Goal: Task Accomplishment & Management: Complete application form

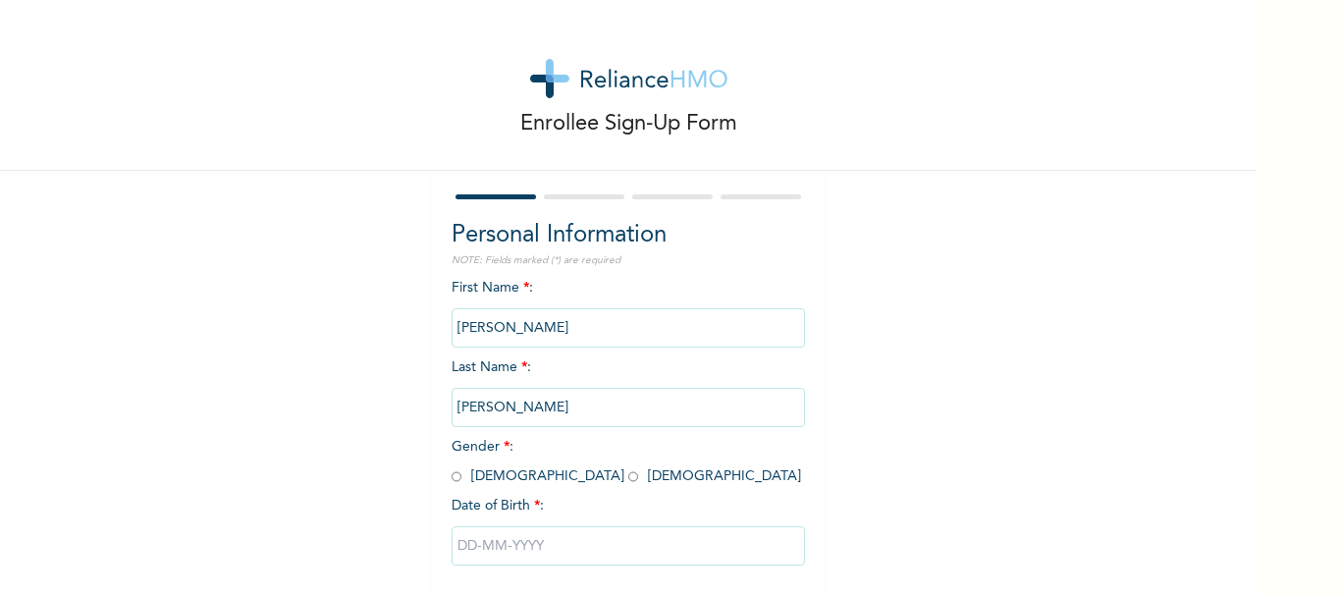
click at [451, 481] on input "radio" at bounding box center [456, 476] width 10 height 19
radio input "true"
click at [473, 549] on input "text" at bounding box center [627, 545] width 353 height 39
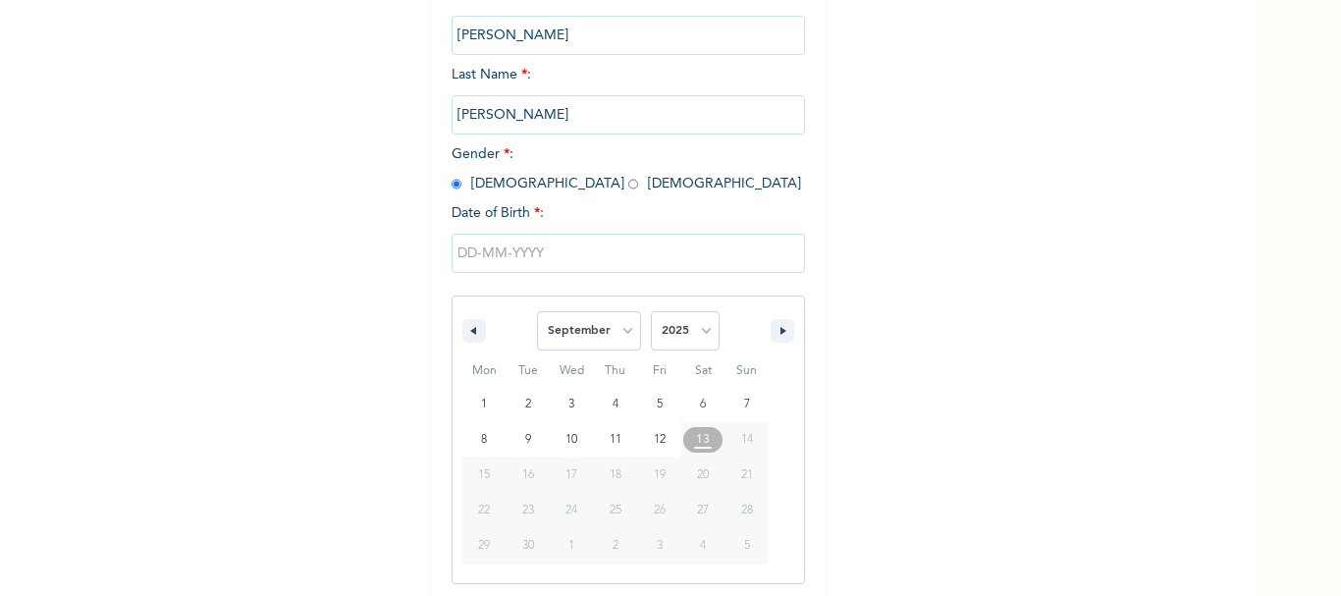
scroll to position [296, 0]
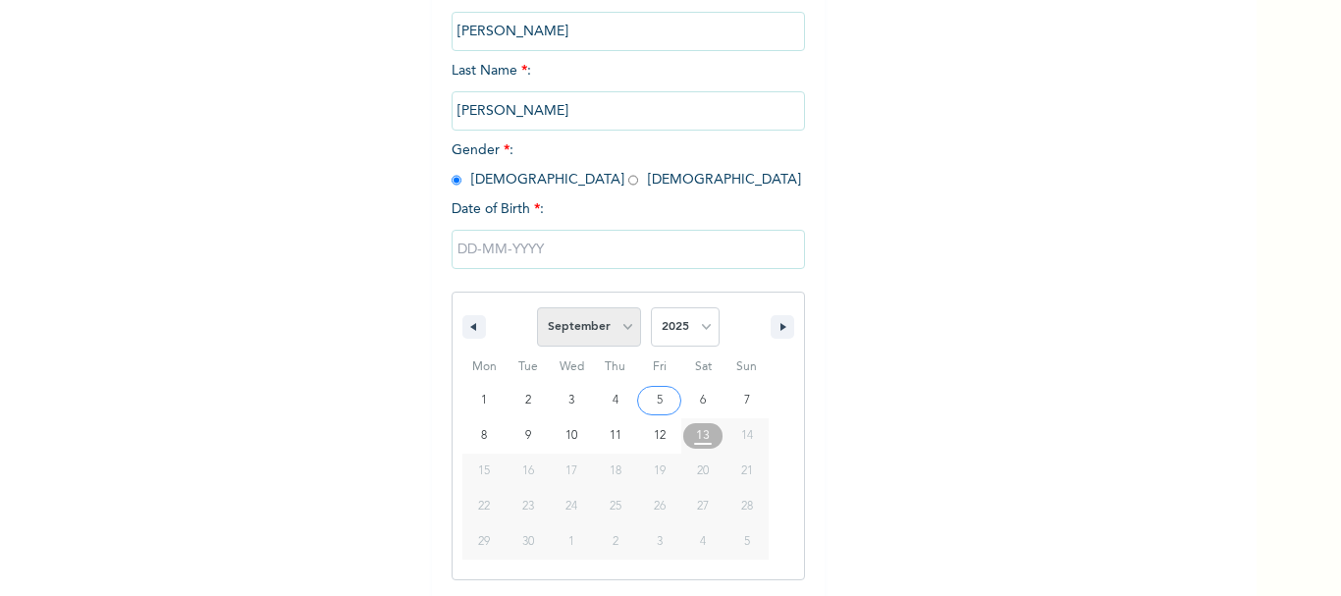
click at [619, 335] on select "January February March April May June July August September October November De…" at bounding box center [589, 326] width 104 height 39
click at [537, 308] on select "January February March April May June July August September October November De…" at bounding box center [589, 326] width 104 height 39
click at [462, 337] on button "button" at bounding box center [474, 327] width 24 height 24
select select "7"
click at [693, 331] on select "2025 2024 2023 2022 2021 2020 2019 2018 2017 2016 2015 2014 2013 2012 2011 2010…" at bounding box center [685, 326] width 69 height 39
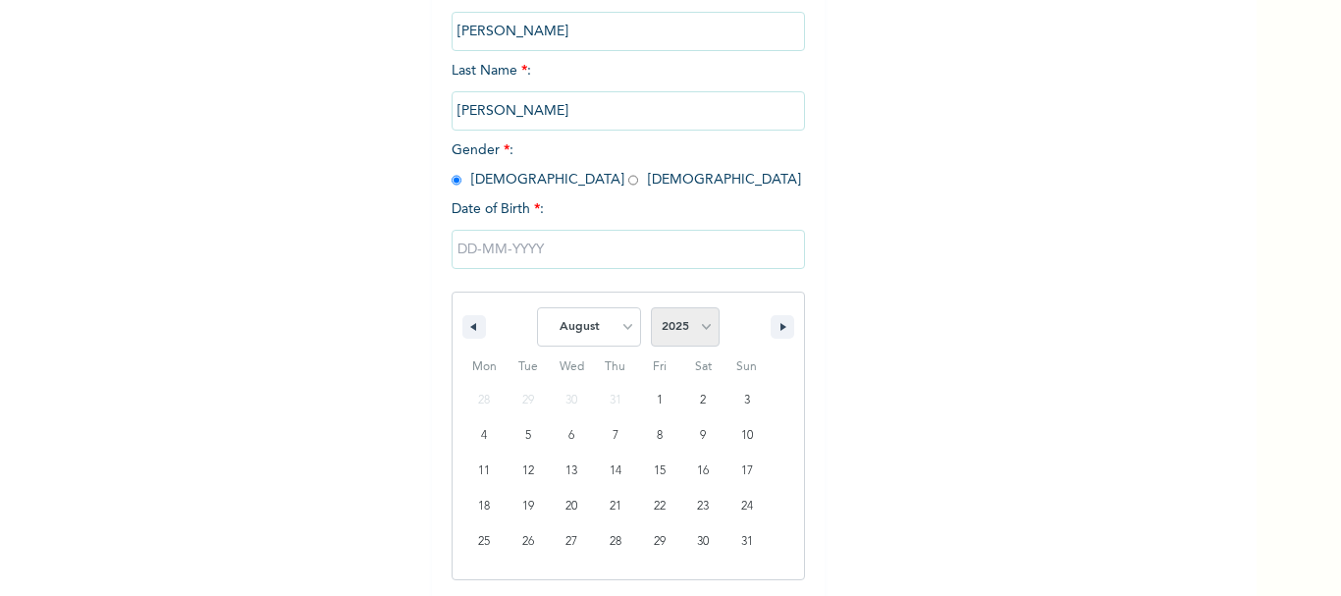
select select "1974"
click at [651, 308] on select "2025 2024 2023 2022 2021 2020 2019 2018 2017 2016 2015 2014 2013 2012 2011 2010…" at bounding box center [685, 326] width 69 height 39
click at [625, 326] on select "January February March April May June July August September October November De…" at bounding box center [589, 326] width 104 height 39
select select "11"
click at [537, 308] on select "January February March April May June July August September October November De…" at bounding box center [589, 326] width 104 height 39
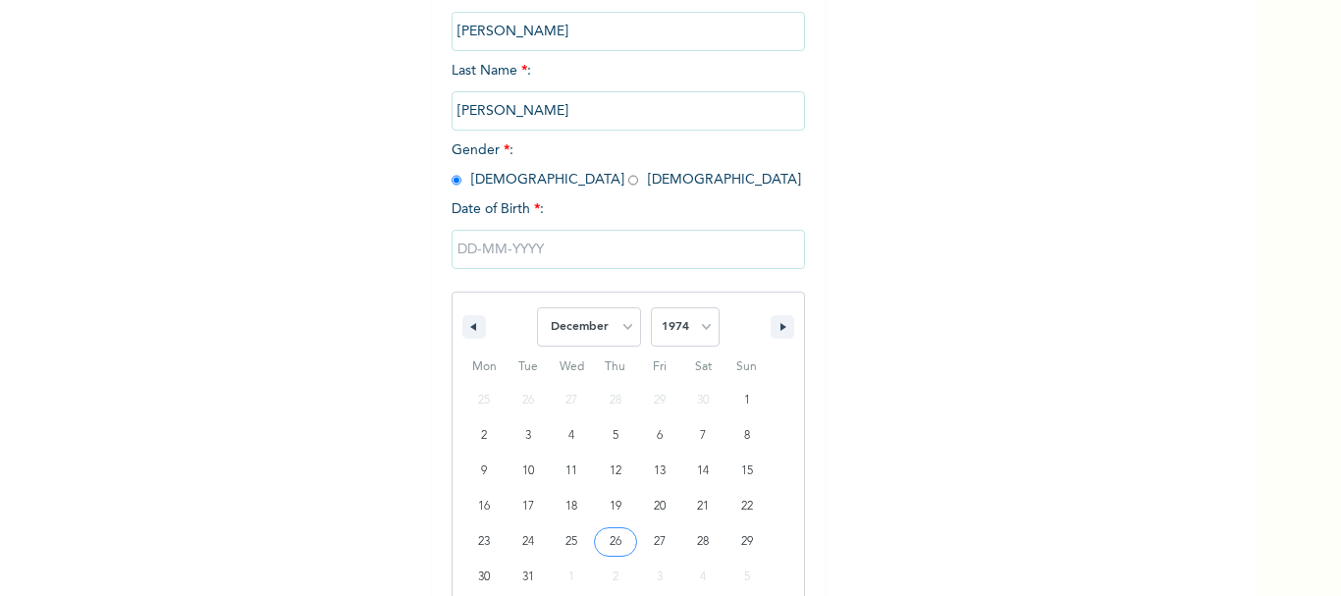
type input "[DATE]"
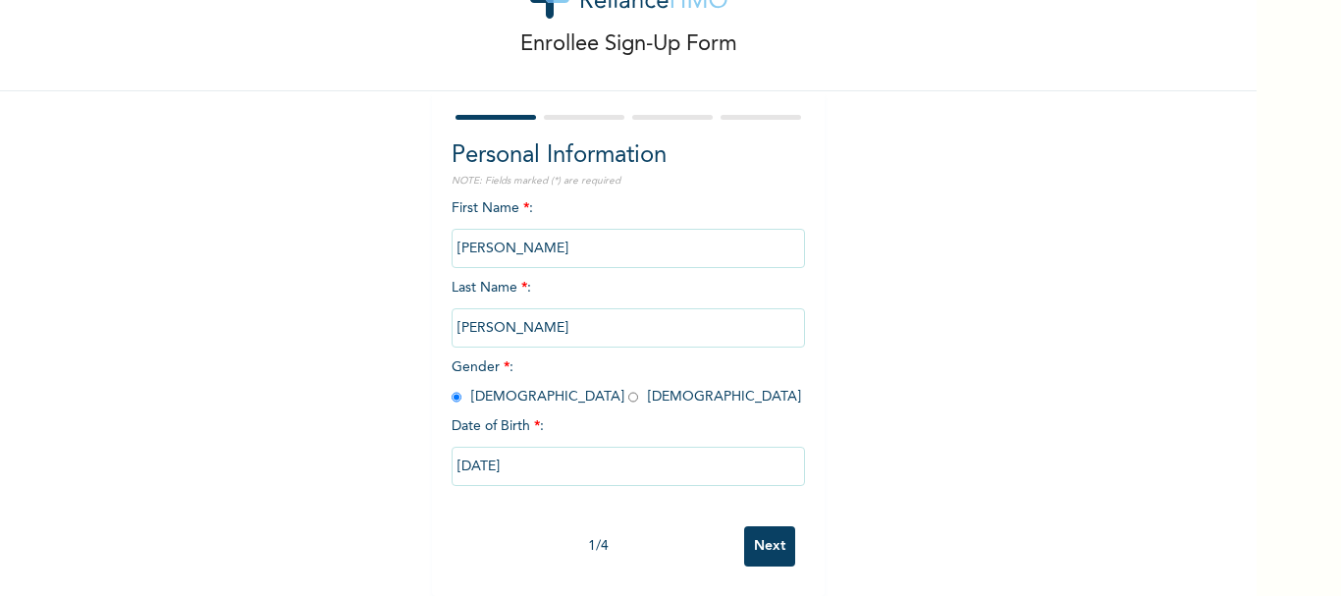
scroll to position [94, 0]
click at [759, 534] on input "Next" at bounding box center [769, 546] width 51 height 40
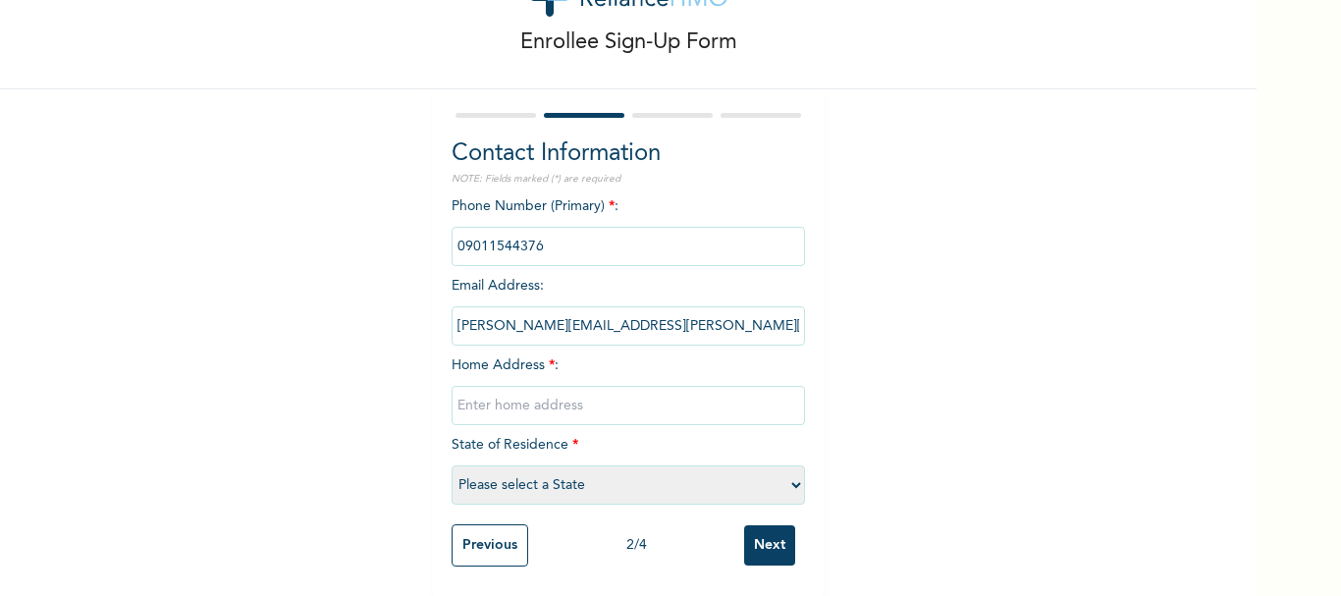
click at [502, 394] on input "text" at bounding box center [627, 405] width 353 height 39
type input "[STREET_ADDRESS]"
click at [781, 469] on select "Please select a State [PERSON_NAME] (FCT) [PERSON_NAME] Ibom [GEOGRAPHIC_DATA] …" at bounding box center [627, 484] width 353 height 39
select select "25"
click at [451, 465] on select "Please select a State [PERSON_NAME] (FCT) [PERSON_NAME] Ibom [GEOGRAPHIC_DATA] …" at bounding box center [627, 484] width 353 height 39
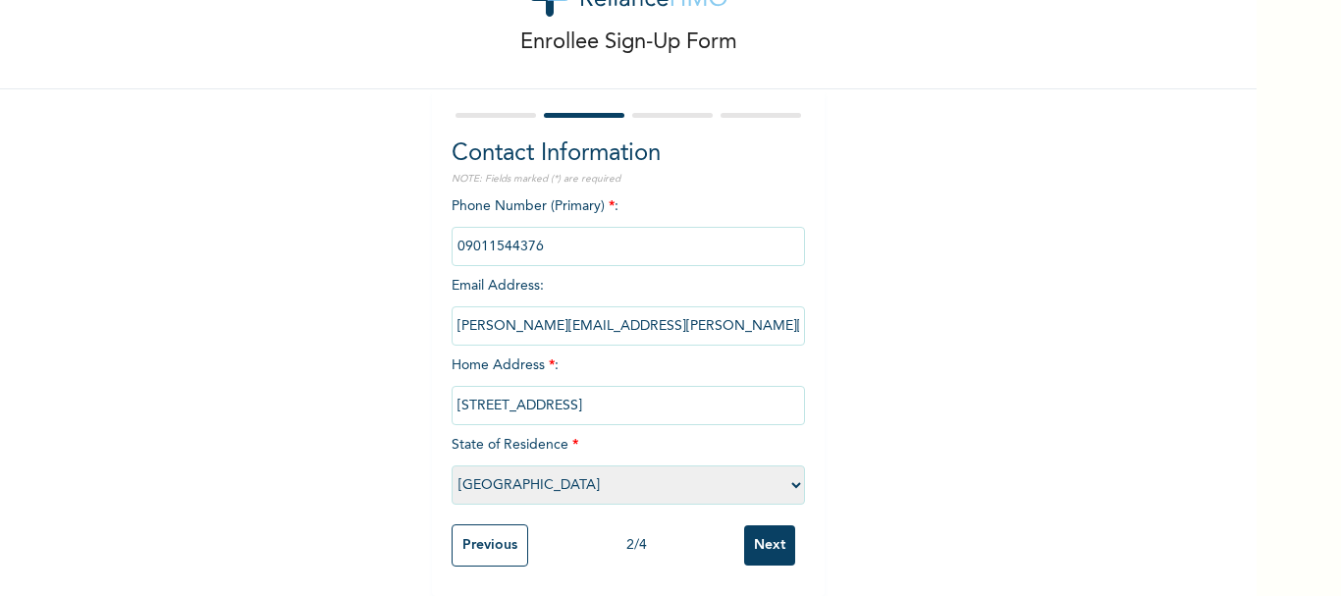
click at [764, 532] on input "Next" at bounding box center [769, 545] width 51 height 40
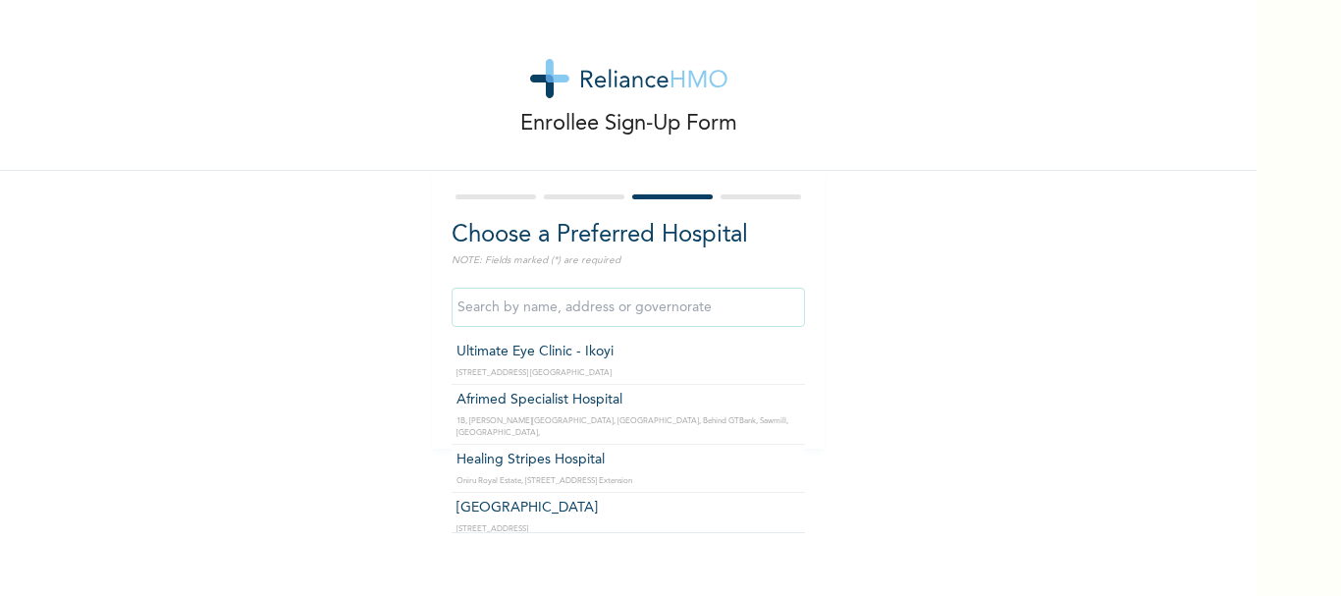
click at [610, 315] on input "text" at bounding box center [627, 307] width 353 height 39
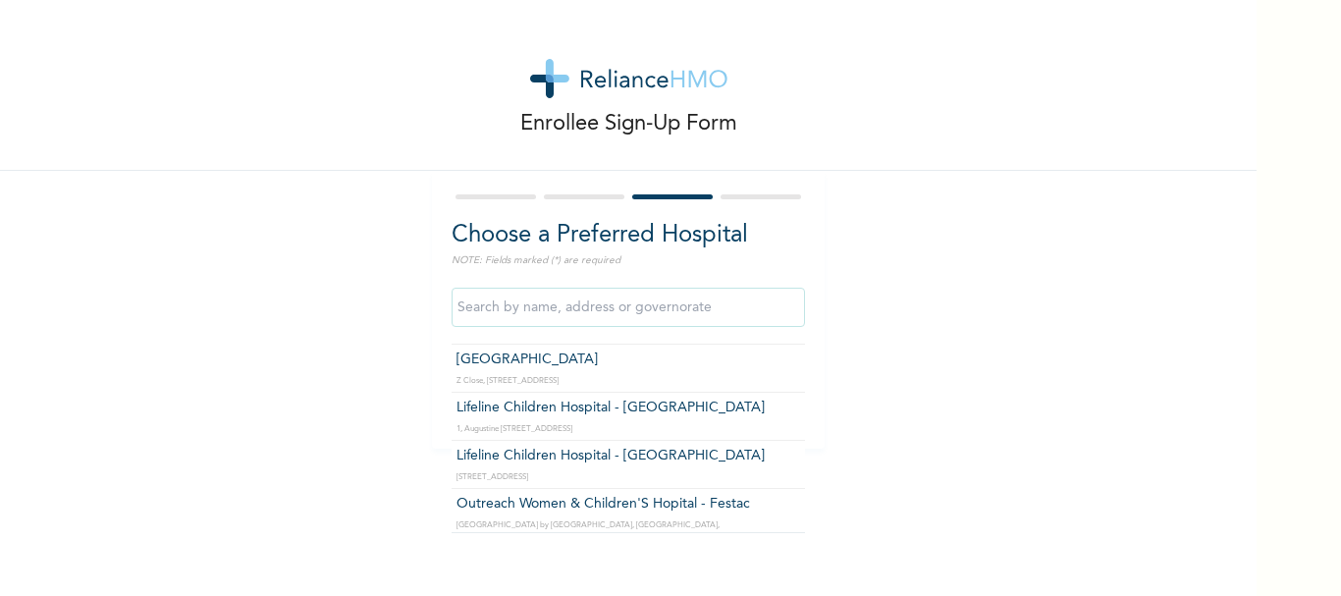
scroll to position [353, 0]
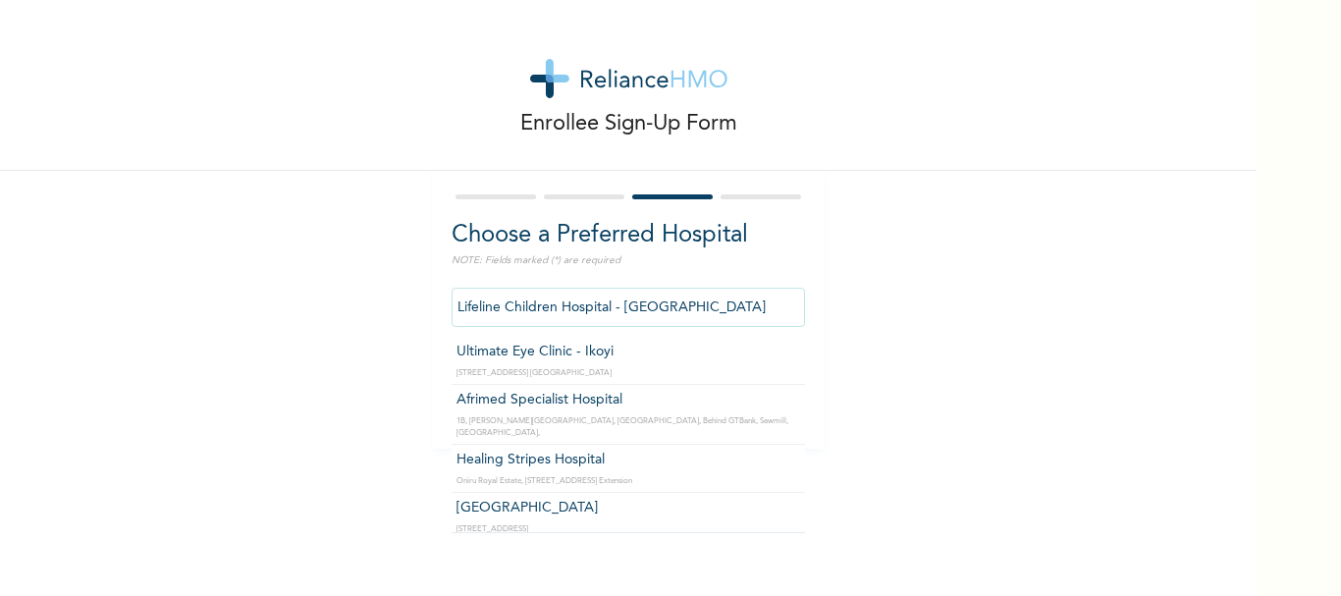
click at [758, 301] on input "Lifeline Children Hospital - [GEOGRAPHIC_DATA]" at bounding box center [627, 307] width 353 height 39
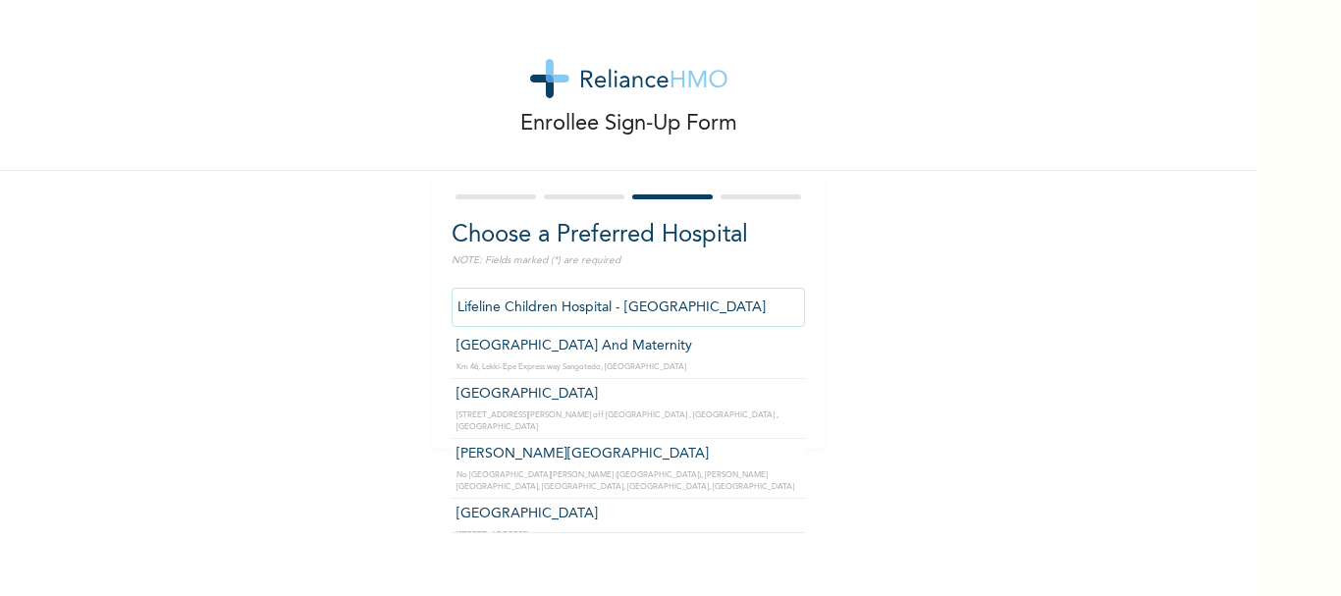
scroll to position [4357, 0]
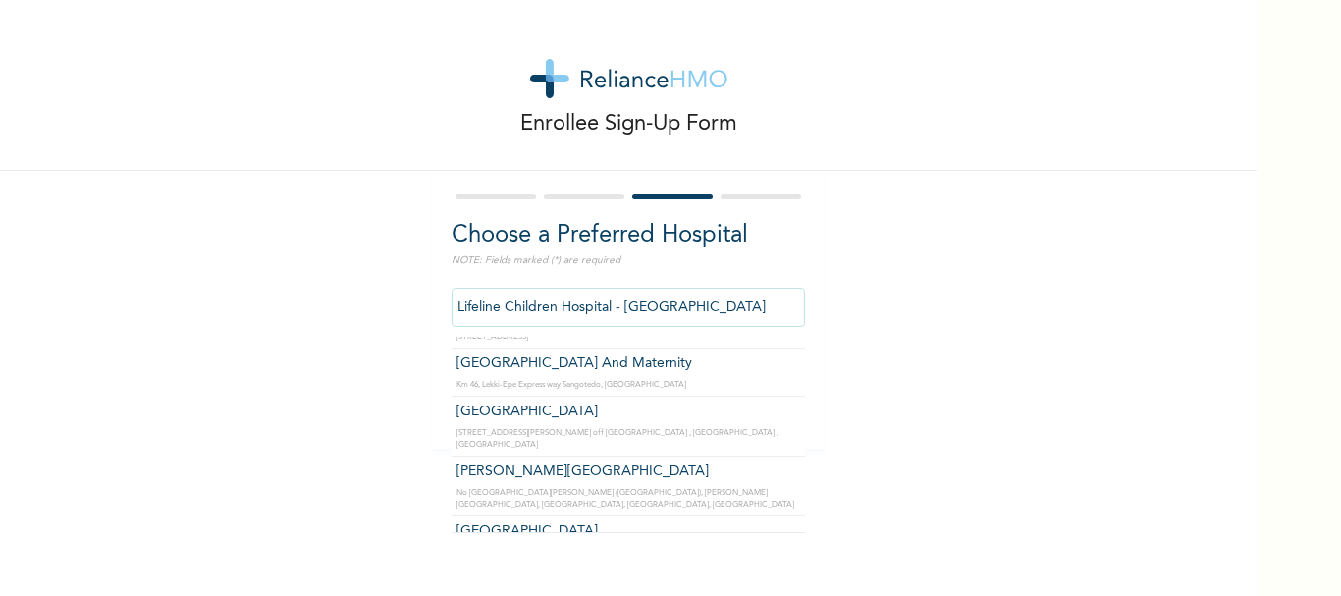
type input "[PERSON_NAME][GEOGRAPHIC_DATA]"
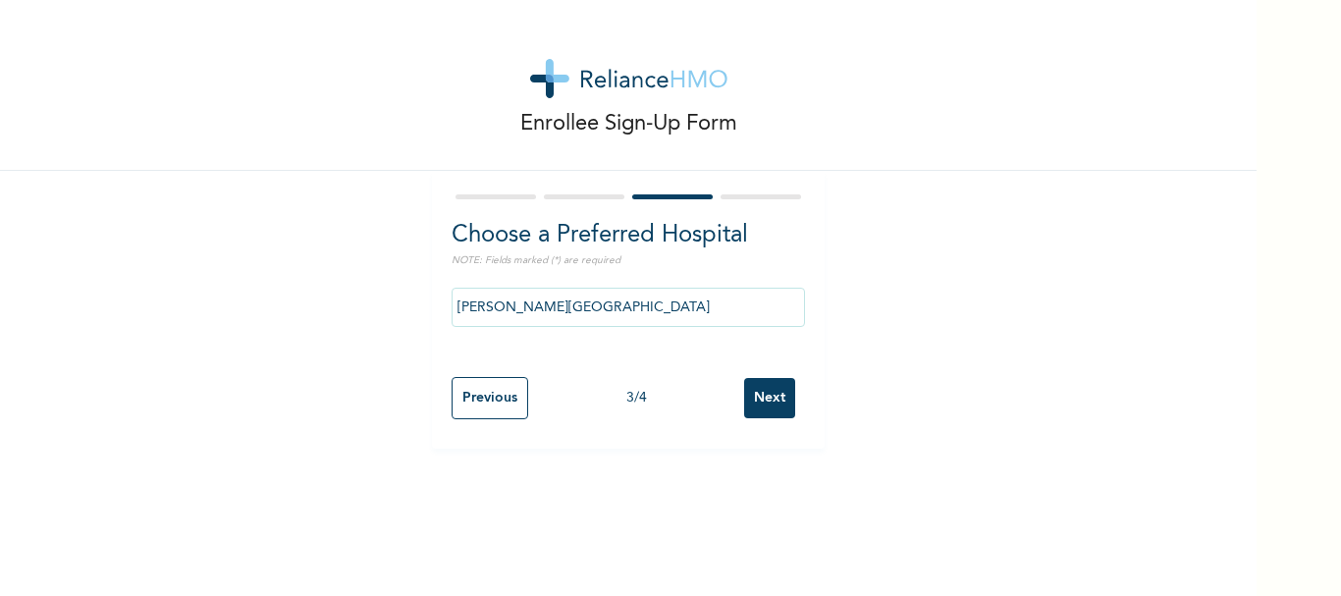
click at [763, 404] on input "Next" at bounding box center [769, 398] width 51 height 40
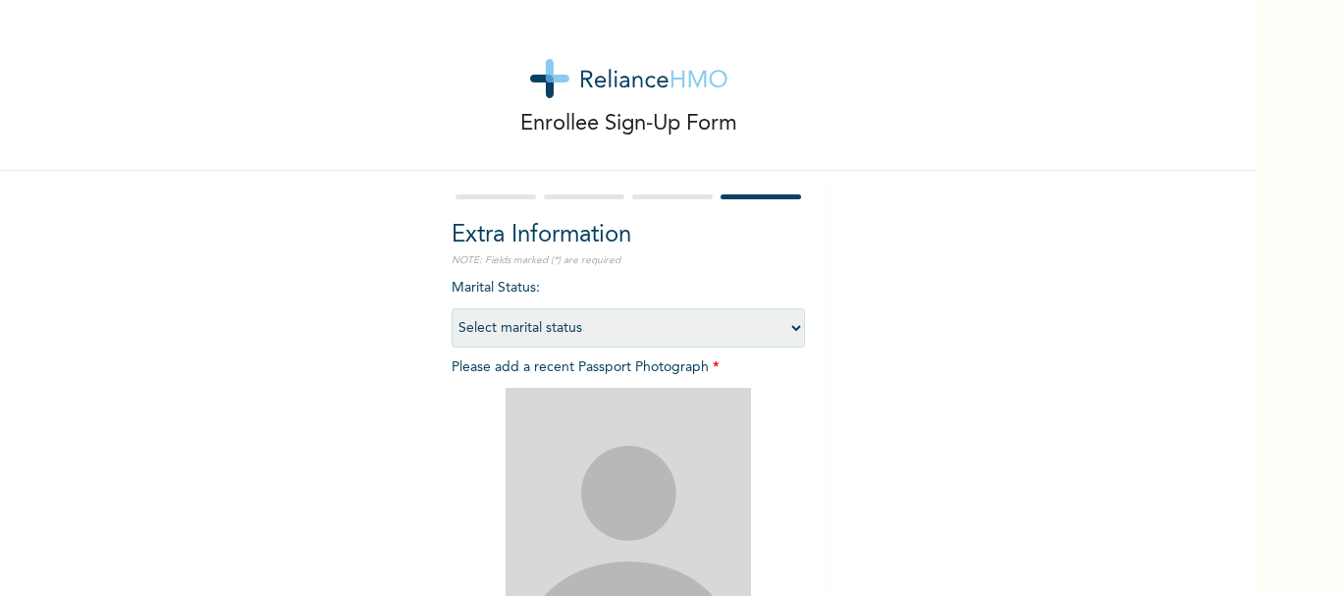
click at [790, 326] on select "Select marital status [DEMOGRAPHIC_DATA] Married [DEMOGRAPHIC_DATA] Widow/[DEMO…" at bounding box center [627, 327] width 353 height 39
click at [451, 308] on select "Select marital status [DEMOGRAPHIC_DATA] Married [DEMOGRAPHIC_DATA] Widow/[DEMO…" at bounding box center [627, 327] width 353 height 39
click at [788, 322] on select "Select marital status [DEMOGRAPHIC_DATA] Married [DEMOGRAPHIC_DATA] Widow/[DEMO…" at bounding box center [627, 327] width 353 height 39
select select "2"
click at [451, 308] on select "Select marital status [DEMOGRAPHIC_DATA] Married [DEMOGRAPHIC_DATA] Widow/[DEMO…" at bounding box center [627, 327] width 353 height 39
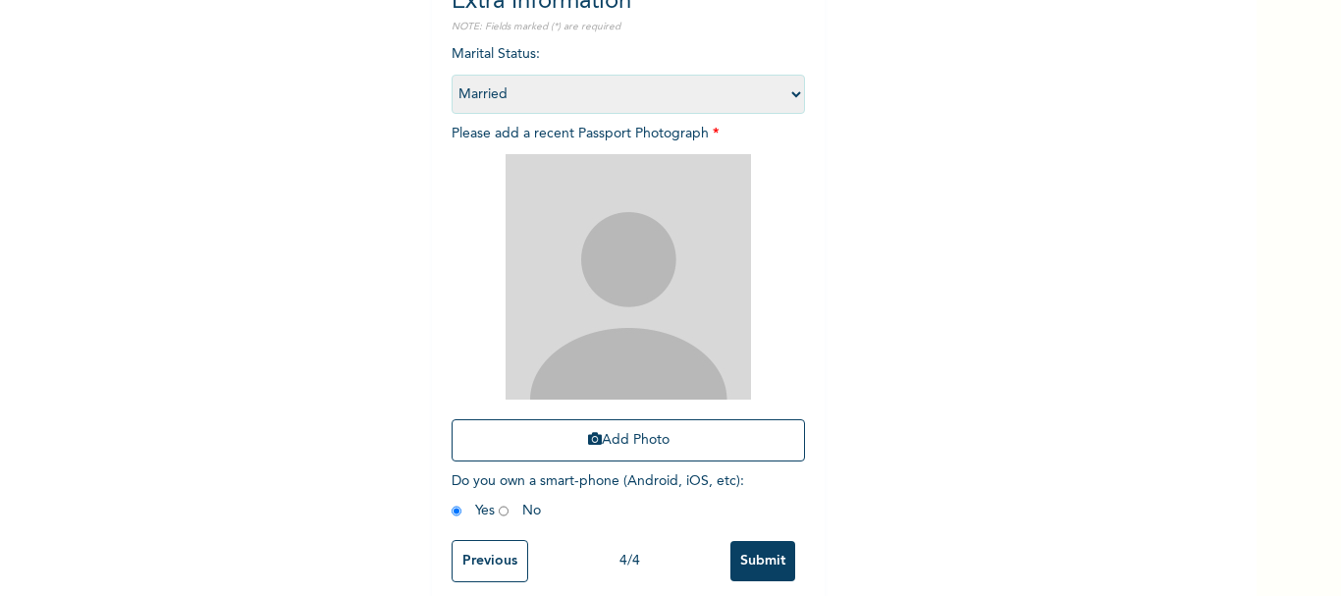
scroll to position [236, 0]
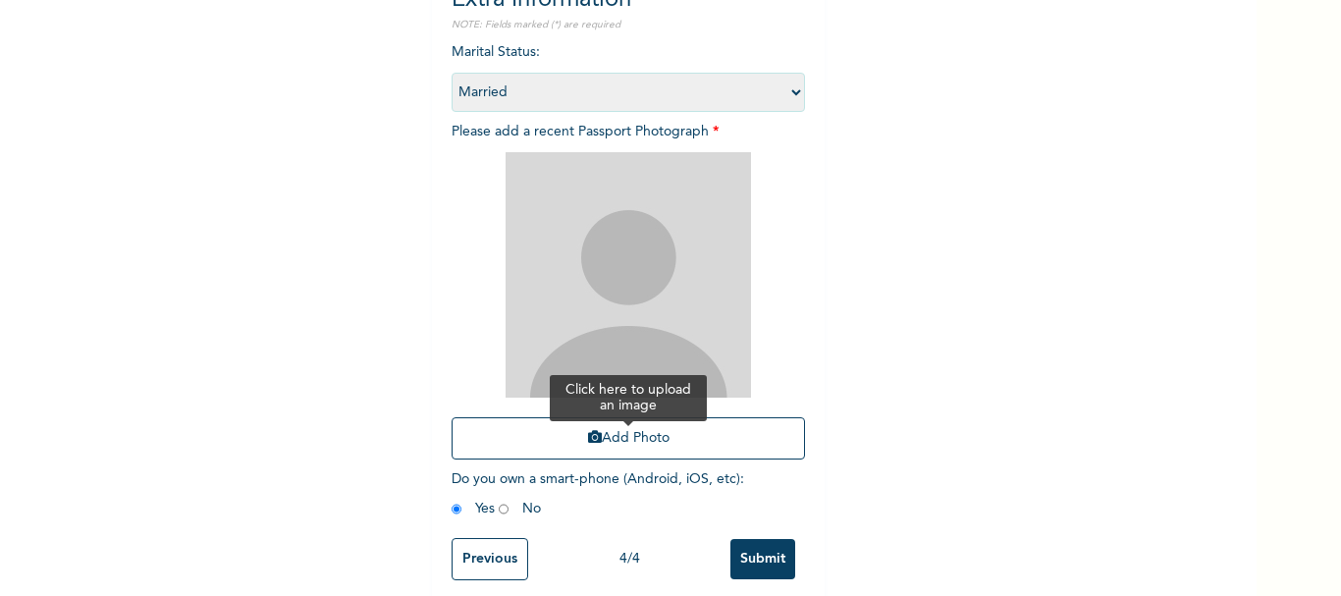
click at [632, 431] on button "Add Photo" at bounding box center [627, 438] width 353 height 42
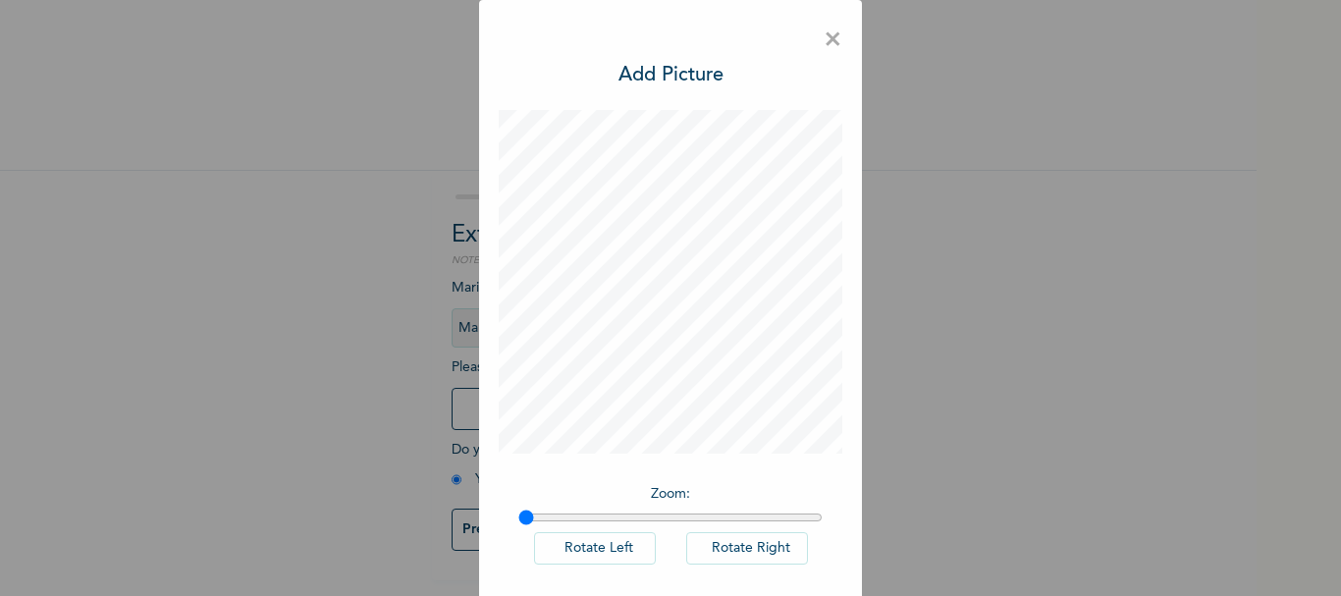
click at [621, 550] on button "Rotate Left" at bounding box center [595, 548] width 122 height 32
click at [708, 544] on button "Rotate Right" at bounding box center [747, 548] width 122 height 32
click at [613, 545] on button "Rotate Left" at bounding box center [595, 548] width 122 height 32
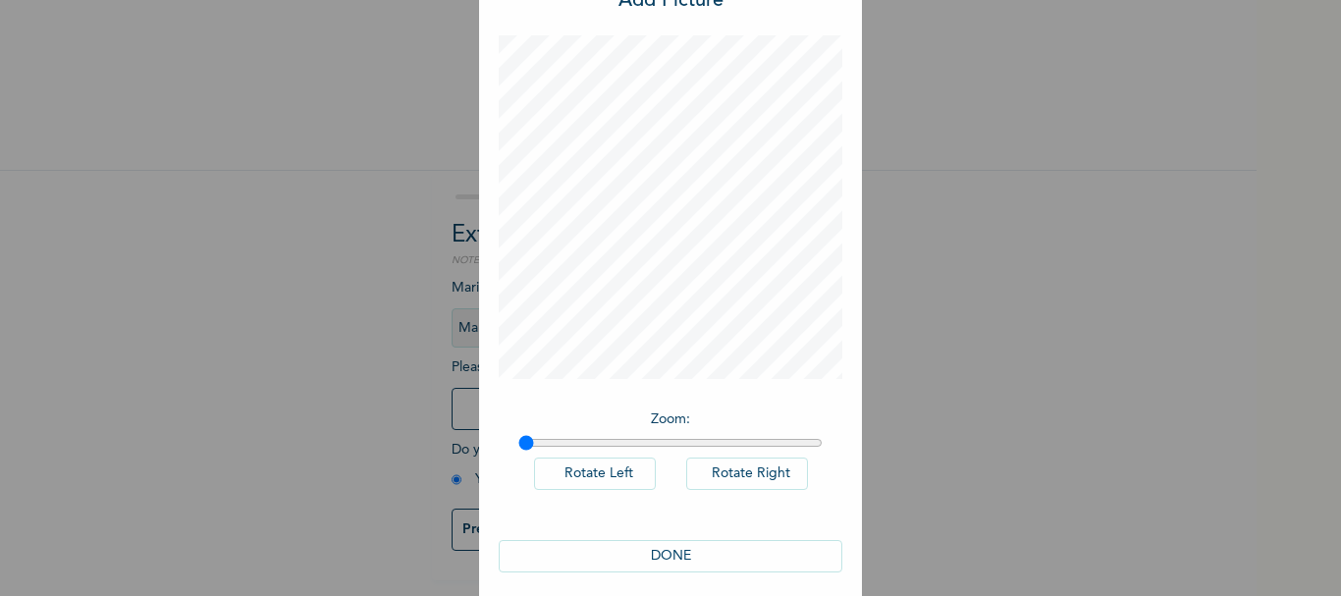
scroll to position [89, 0]
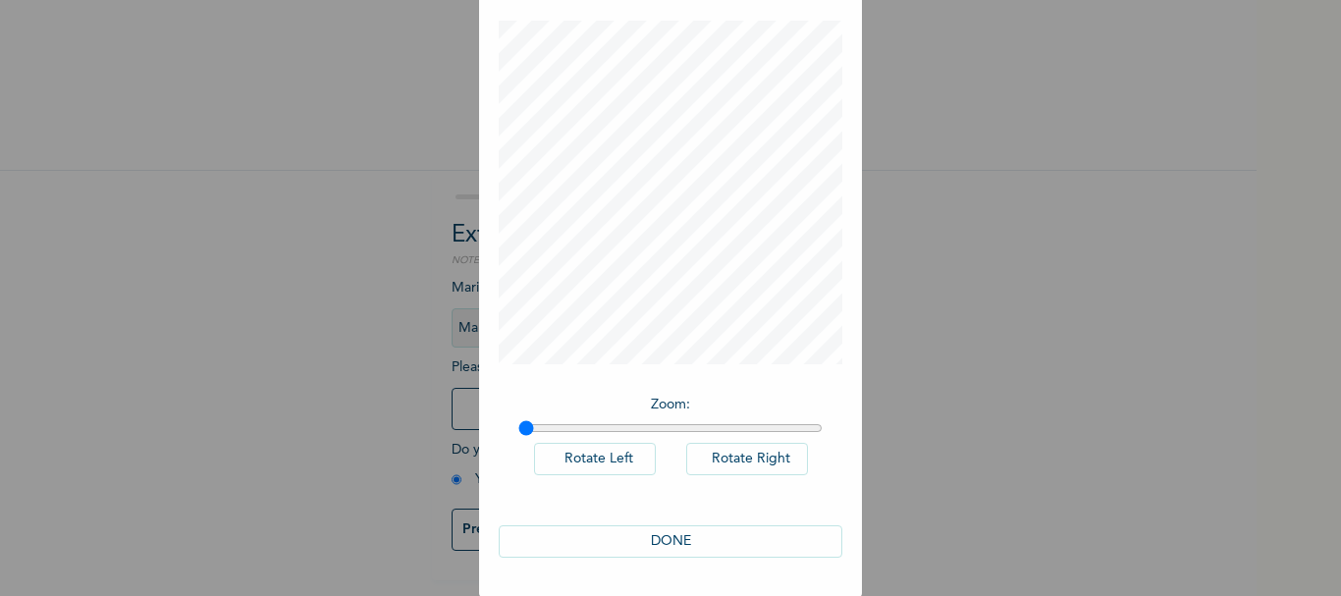
click at [731, 539] on button "DONE" at bounding box center [670, 541] width 343 height 32
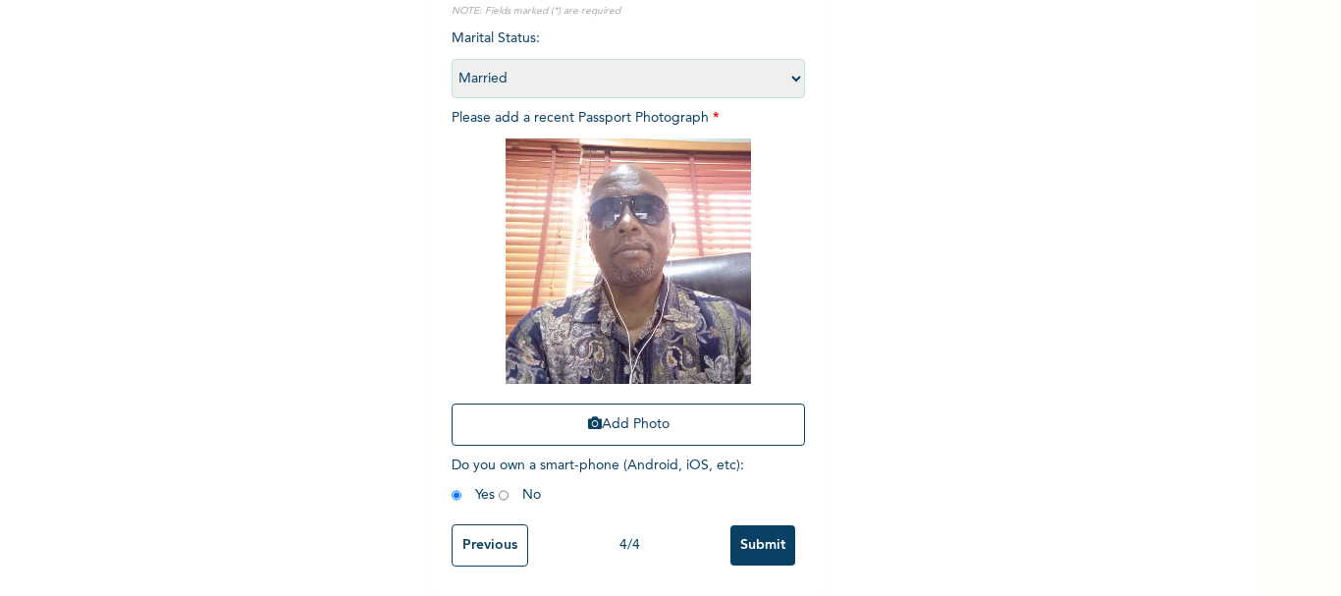
scroll to position [264, 0]
click at [736, 527] on input "Submit" at bounding box center [762, 545] width 65 height 40
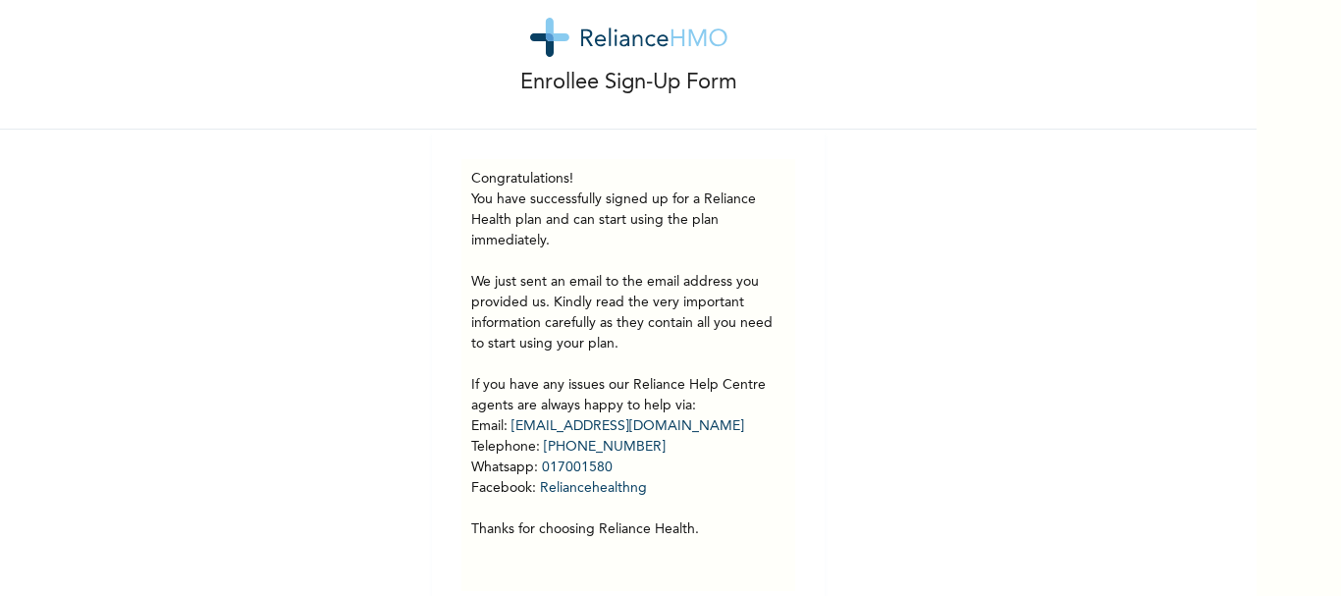
scroll to position [0, 0]
